Goal: Transaction & Acquisition: Book appointment/travel/reservation

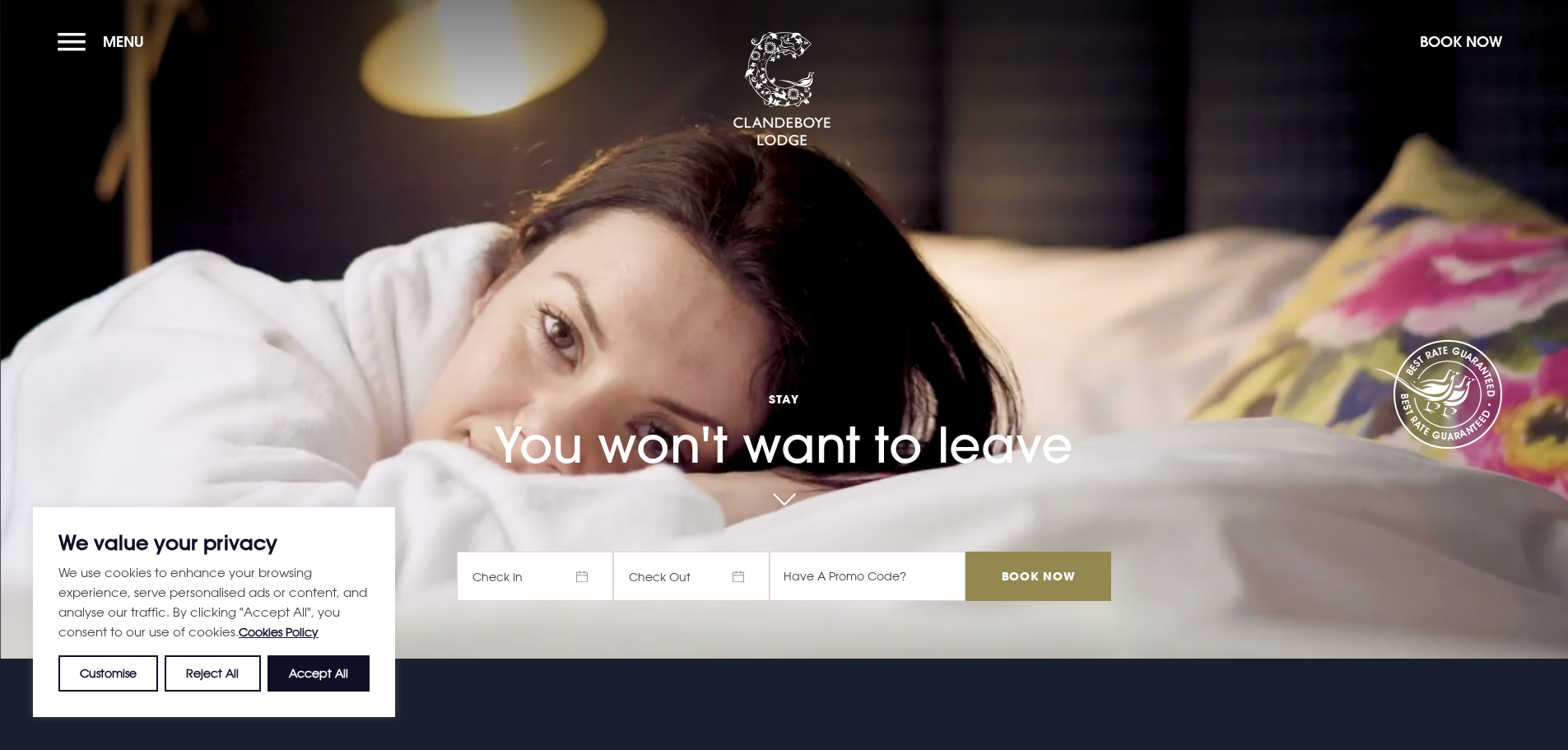
click at [570, 562] on span "Check In" at bounding box center [535, 576] width 156 height 49
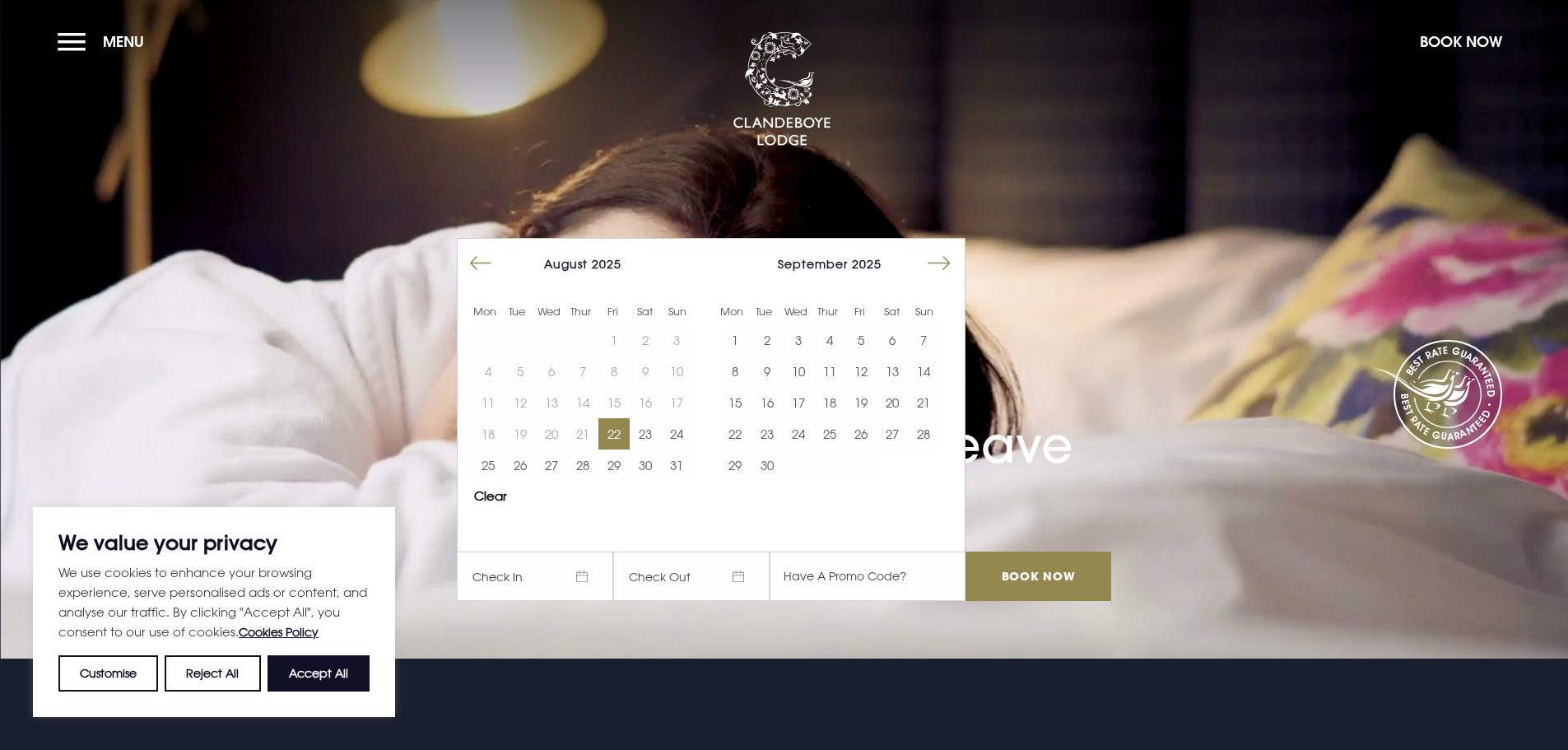
click at [624, 435] on button "22" at bounding box center [614, 434] width 32 height 32
click at [492, 457] on button "25" at bounding box center [489, 465] width 32 height 32
click at [473, 449] on button "25" at bounding box center [489, 465] width 32 height 32
click at [1021, 575] on input "Book Now" at bounding box center [1039, 576] width 145 height 49
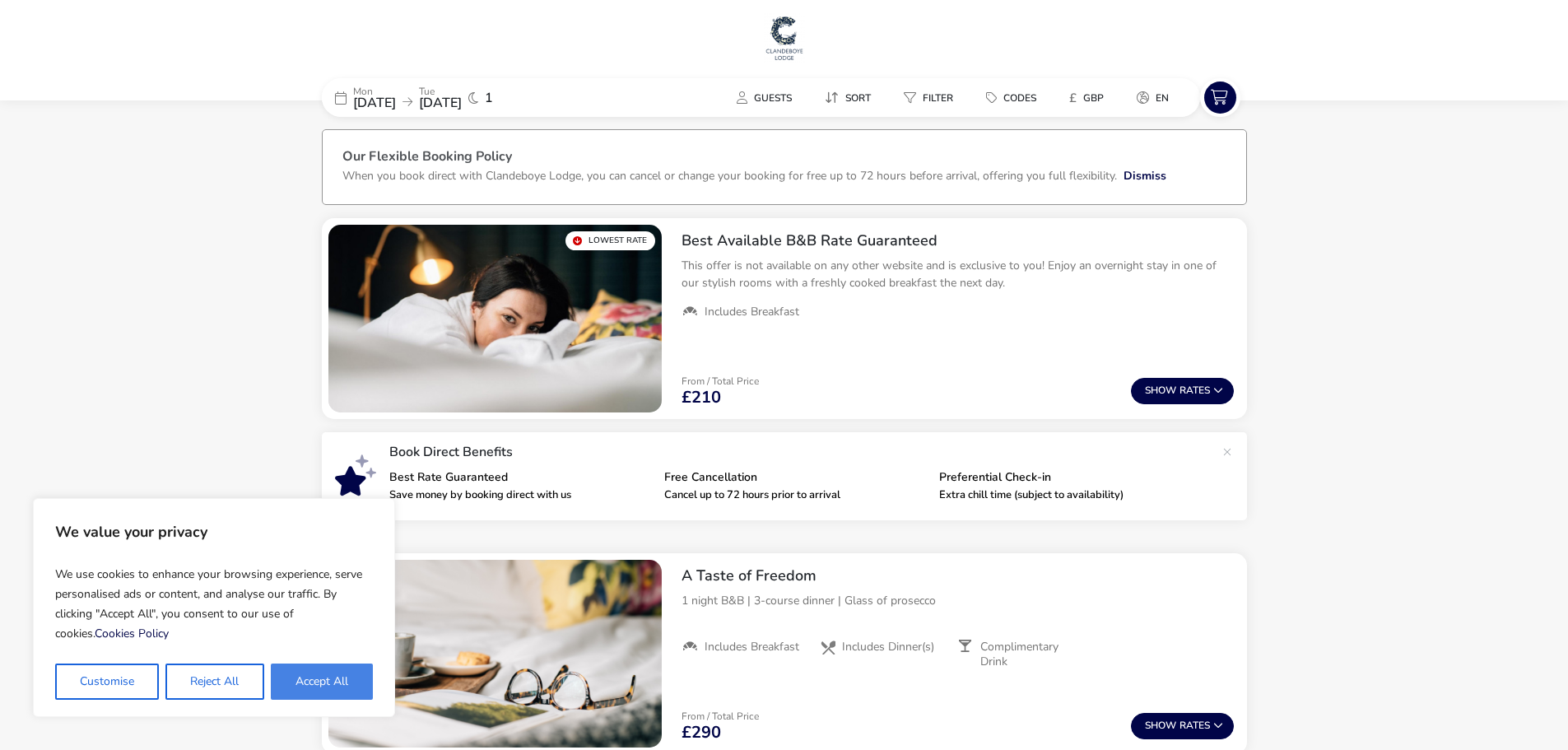
click at [328, 678] on button "Accept All" at bounding box center [322, 681] width 102 height 36
checkbox input "true"
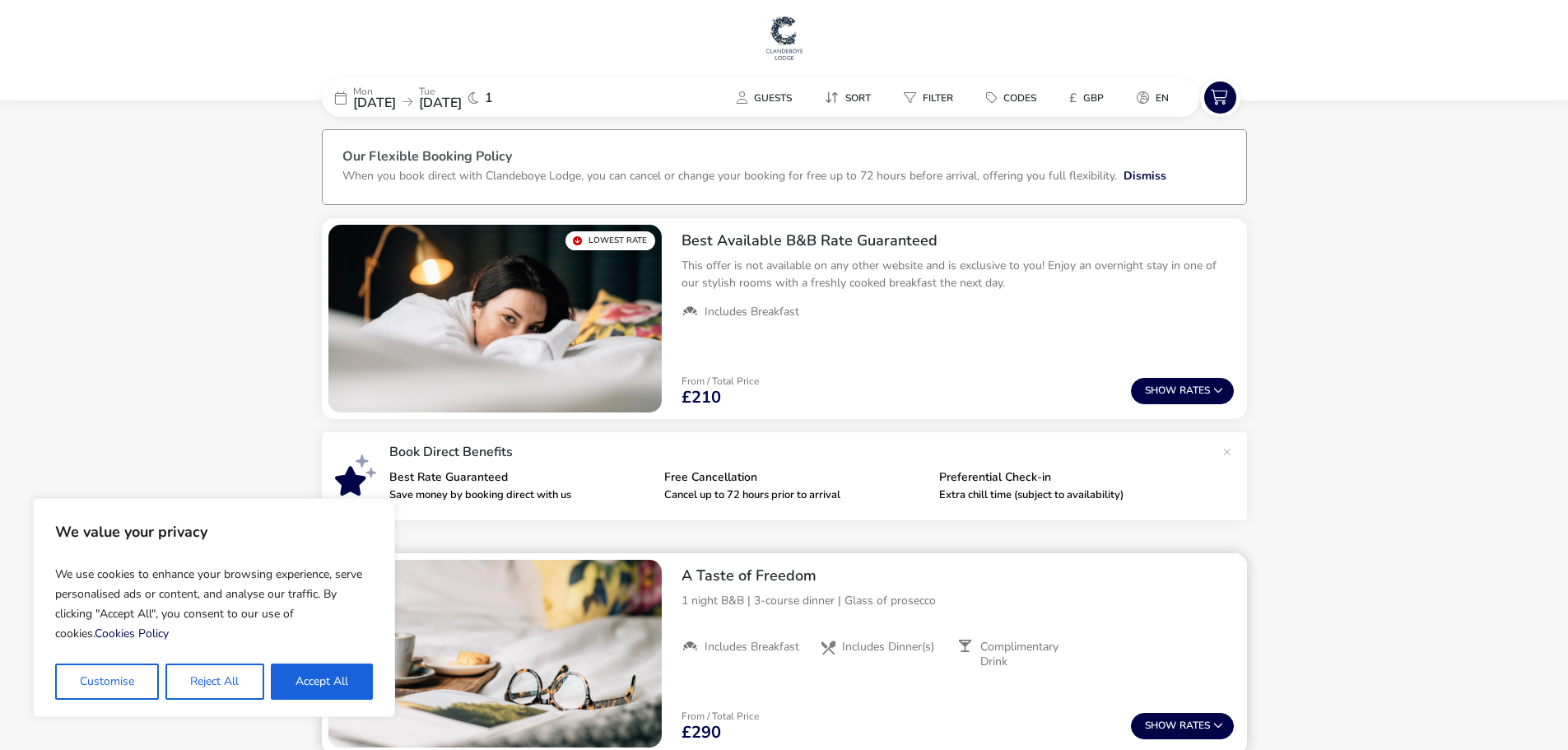
checkbox input "true"
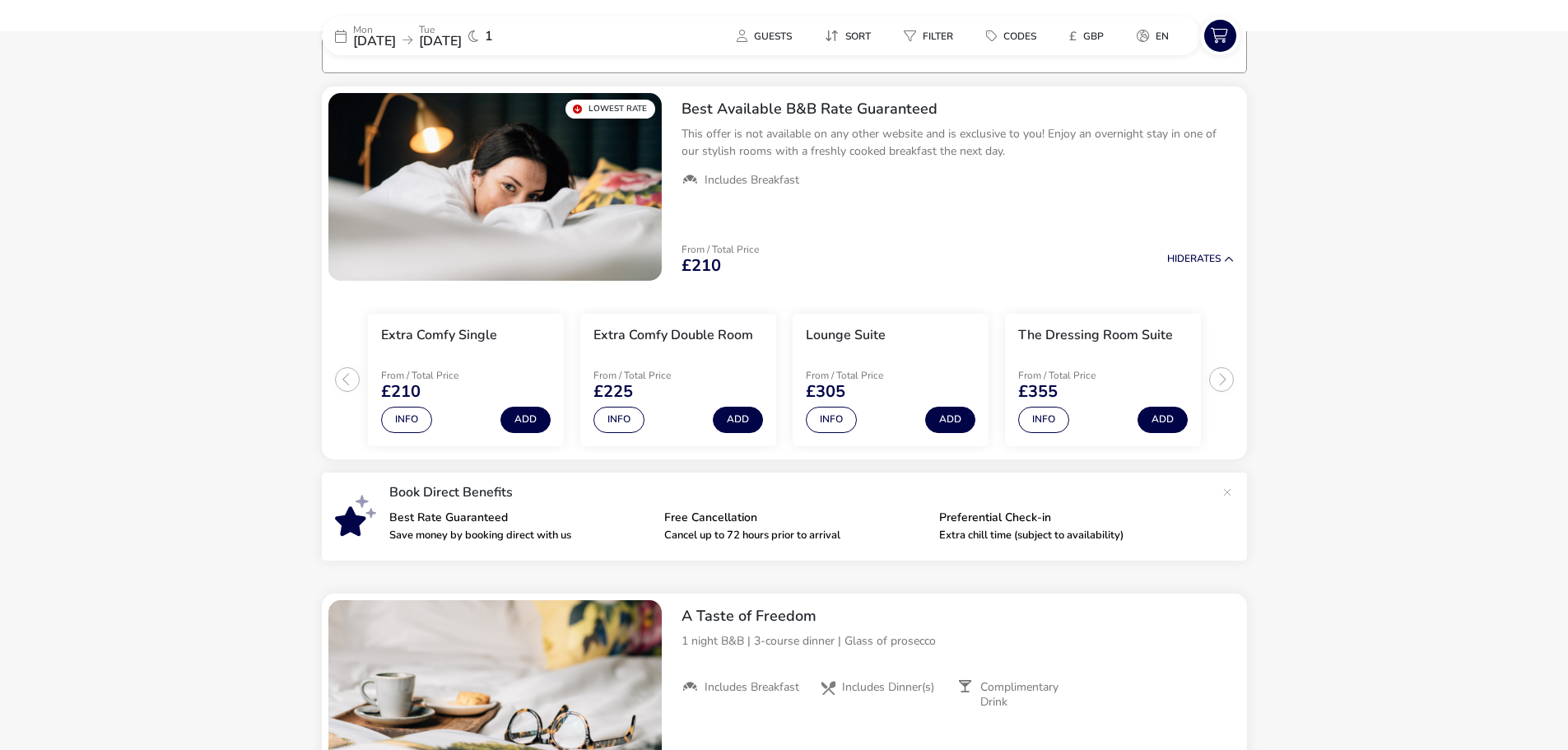
scroll to position [132, 0]
click at [396, 40] on span "25 Aug 2025" at bounding box center [375, 41] width 43 height 18
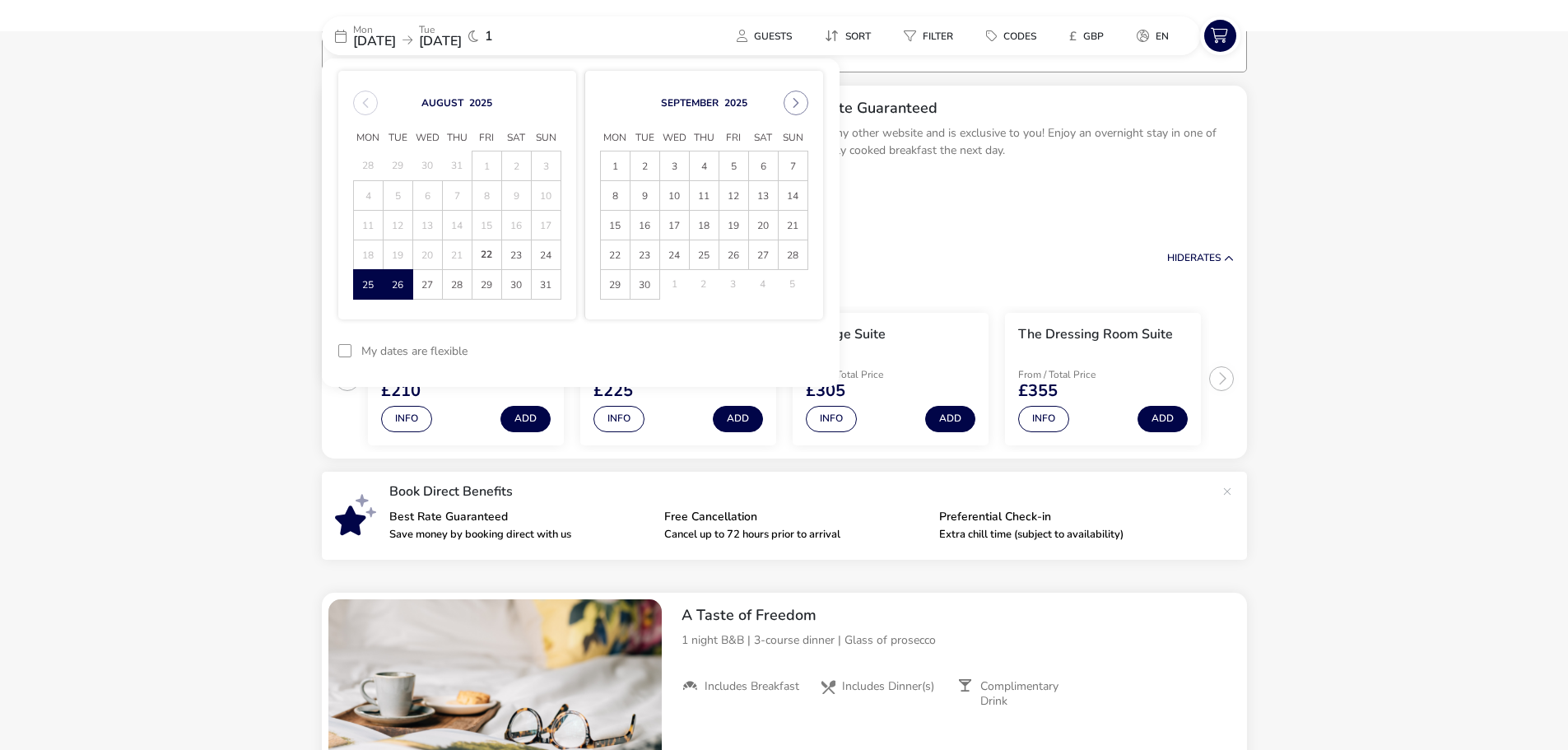
click at [490, 255] on span "22" at bounding box center [487, 254] width 29 height 29
click at [514, 257] on span "23" at bounding box center [516, 254] width 29 height 29
click at [763, 350] on button "Apply Dates" at bounding box center [773, 352] width 101 height 39
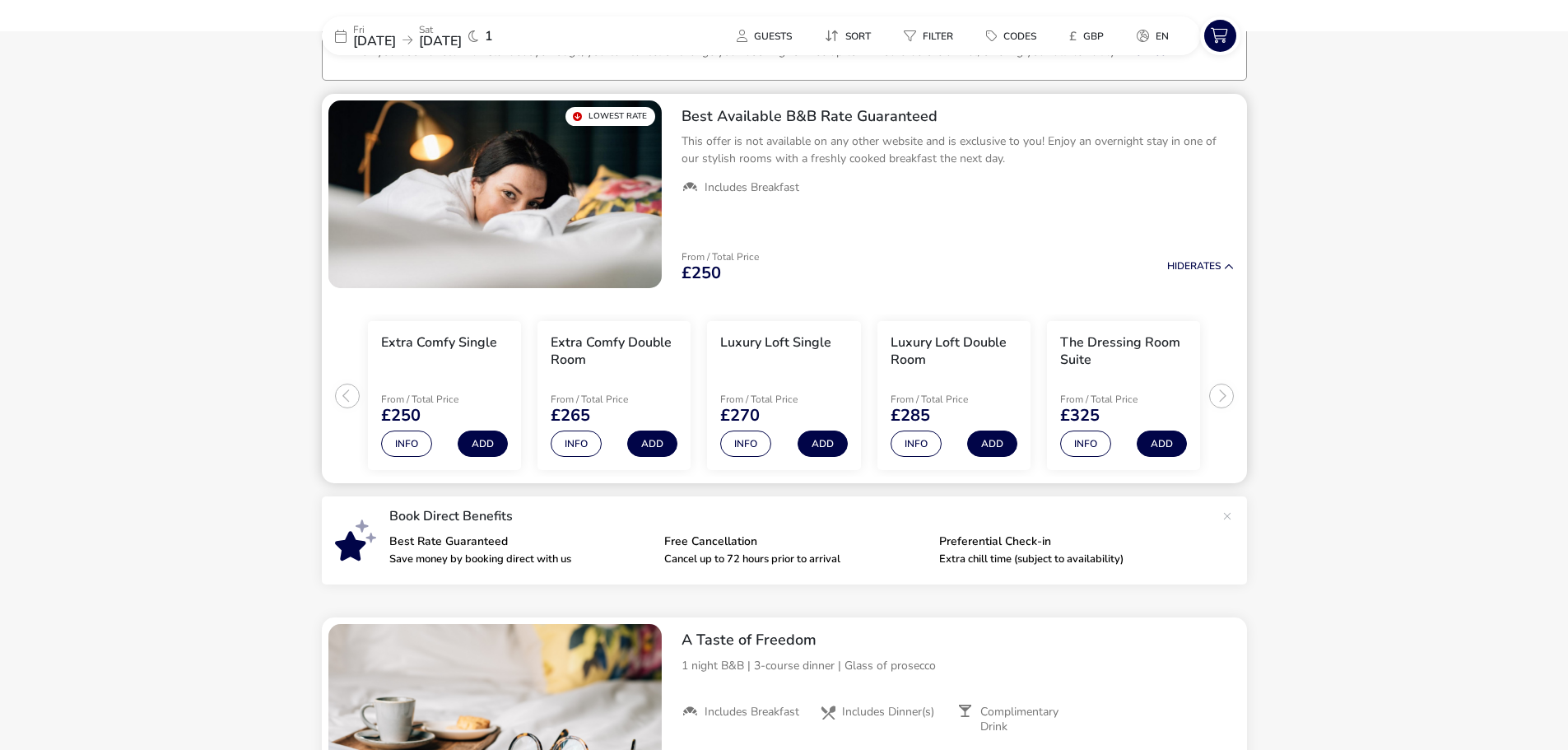
scroll to position [135, 0]
